Goal: Transaction & Acquisition: Purchase product/service

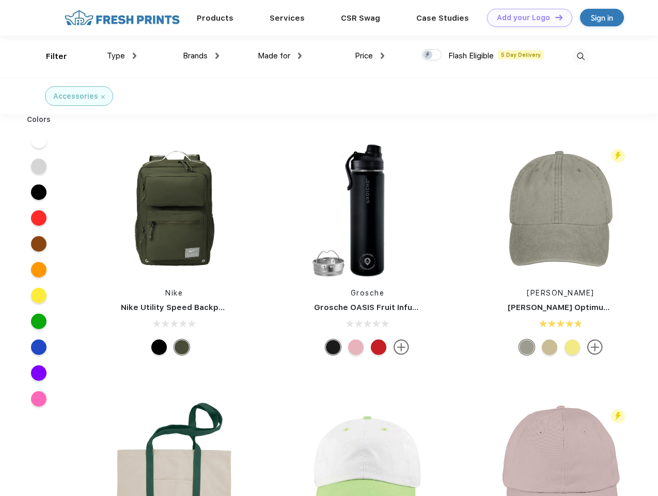
click at [526, 18] on link "Add your Logo Design Tool" at bounding box center [529, 18] width 85 height 18
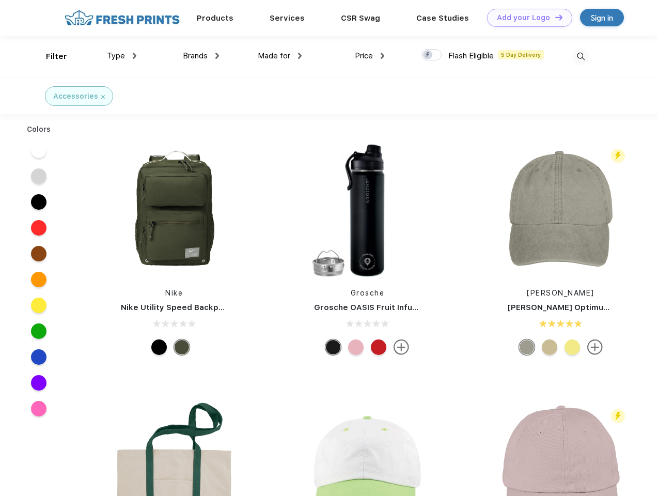
click at [0, 0] on div "Design Tool" at bounding box center [0, 0] width 0 height 0
click at [554, 17] on link "Add your Logo Design Tool" at bounding box center [529, 18] width 85 height 18
click at [50, 56] on div "Filter" at bounding box center [56, 57] width 21 height 12
click at [122, 56] on span "Type" at bounding box center [116, 55] width 18 height 9
click at [201, 56] on span "Brands" at bounding box center [195, 55] width 25 height 9
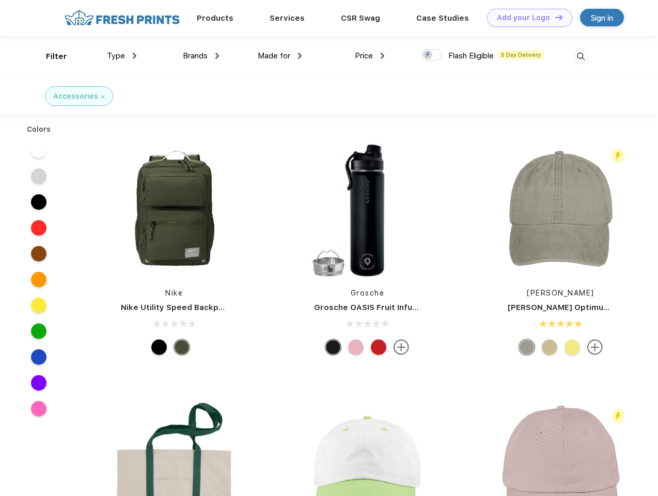
click at [280, 56] on span "Made for" at bounding box center [274, 55] width 33 height 9
click at [370, 56] on span "Price" at bounding box center [364, 55] width 18 height 9
click at [432, 55] on div at bounding box center [431, 54] width 20 height 11
click at [428, 55] on input "checkbox" at bounding box center [424, 52] width 7 height 7
checkbox input "true"
